Goal: Information Seeking & Learning: Learn about a topic

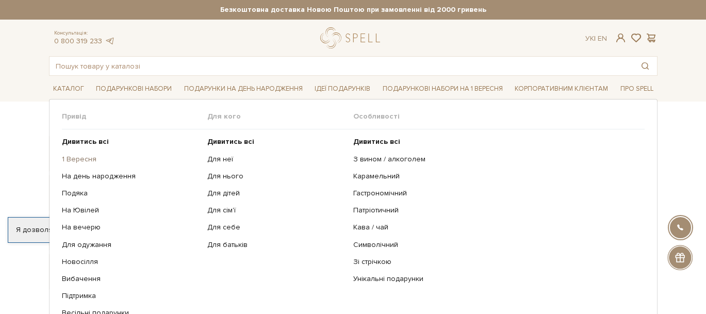
click at [74, 160] on link "1 Вересня" at bounding box center [131, 159] width 138 height 9
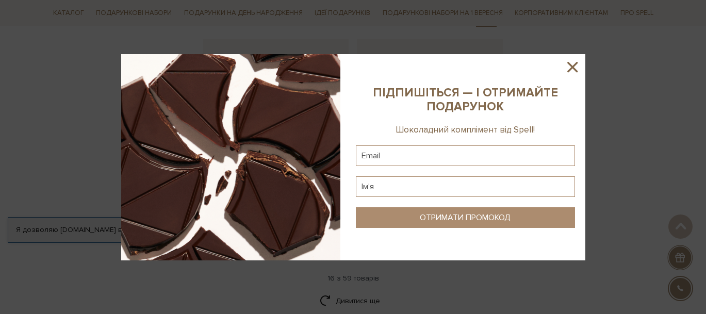
scroll to position [1019, 0]
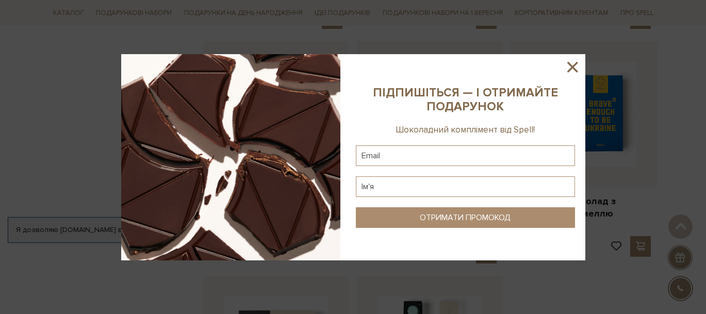
click at [573, 67] on icon at bounding box center [572, 67] width 10 height 10
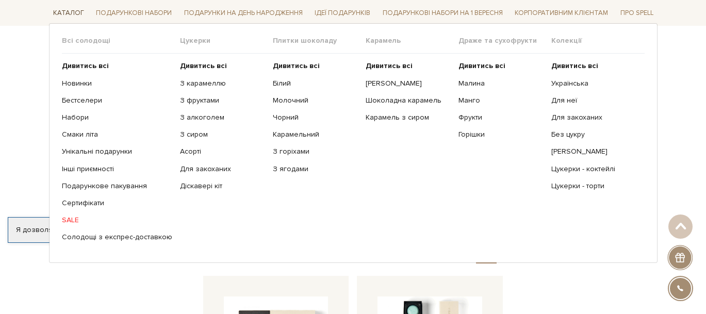
click at [70, 19] on link "Каталог" at bounding box center [68, 13] width 39 height 16
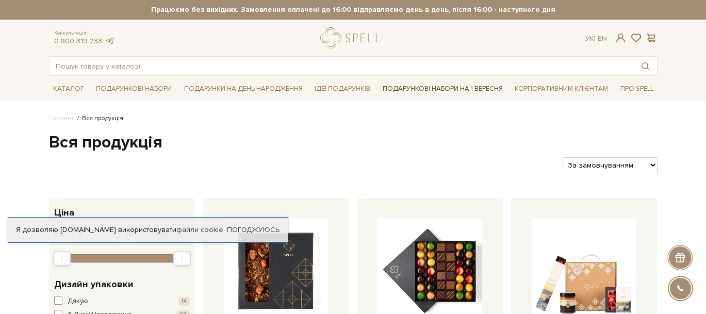
click at [463, 88] on link "Подарункові набори на 1 Вересня" at bounding box center [443, 89] width 128 height 18
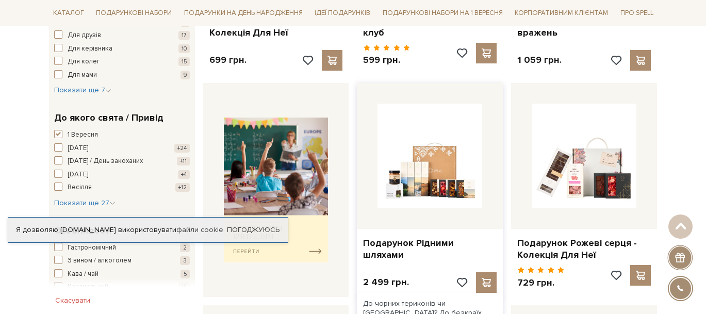
scroll to position [99, 0]
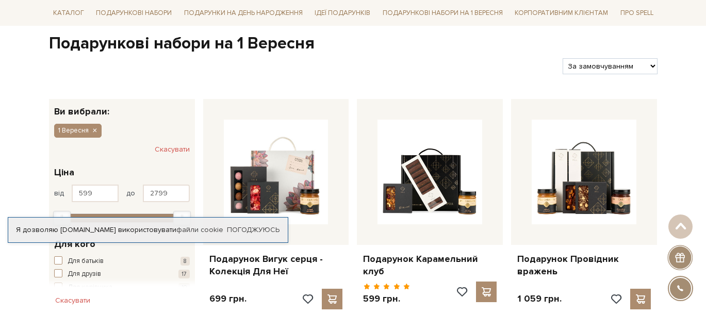
click at [641, 63] on select "За замовчуванням За Ціною (зростання) За Ціною (зменшення) Новинки За популярні…" at bounding box center [610, 66] width 94 height 16
select select "https://spellchocolate.com/our-productions/podarunkovi-box/1_veresnya?sort=p.pr…"
click at [563, 58] on select "За замовчуванням За Ціною (зростання) За Ціною (зменшення) Новинки За популярні…" at bounding box center [610, 66] width 94 height 16
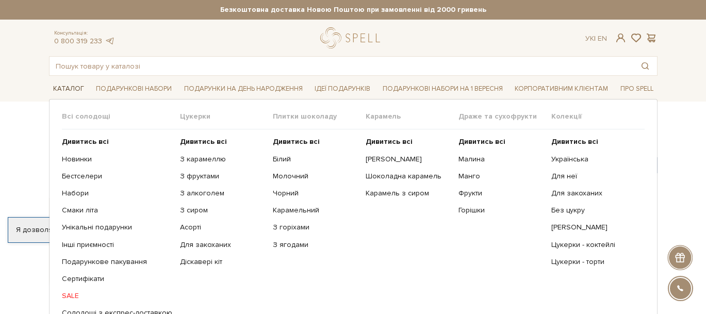
click at [57, 89] on link "Каталог" at bounding box center [68, 89] width 39 height 16
click at [73, 292] on link "SALE" at bounding box center [117, 295] width 110 height 9
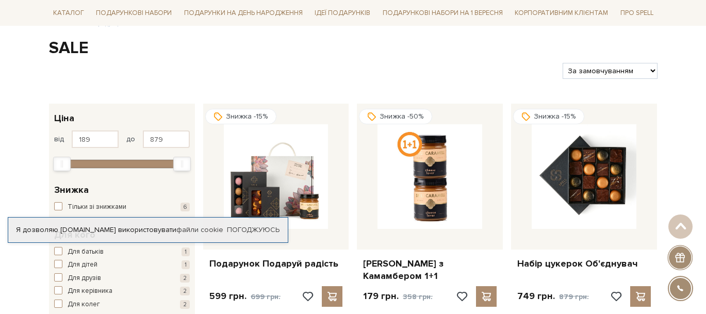
scroll to position [94, 0]
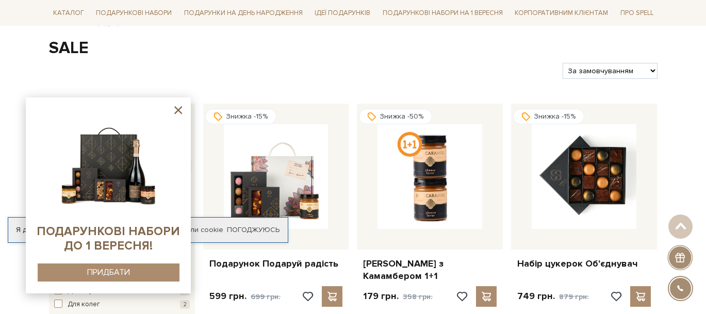
click at [178, 105] on icon at bounding box center [178, 110] width 13 height 13
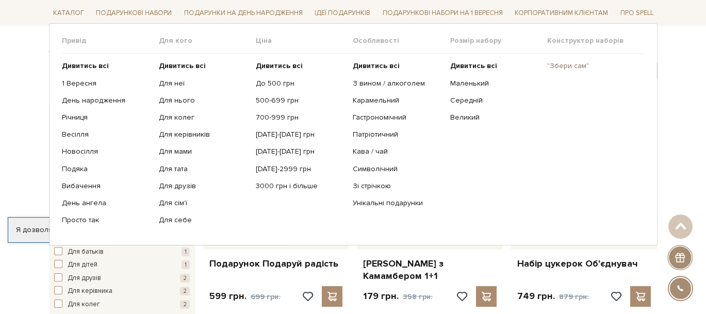
click at [570, 67] on link ""Збери сам"" at bounding box center [591, 65] width 89 height 9
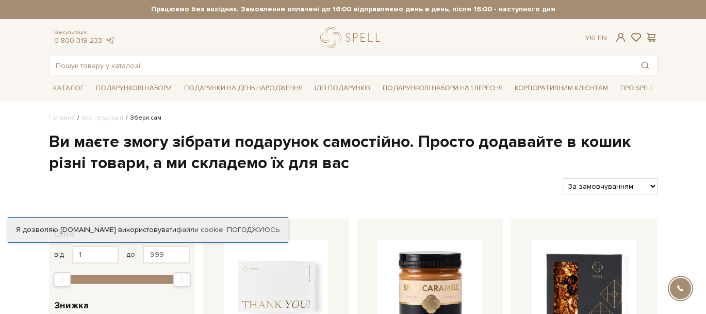
scroll to position [219, 0]
